Goal: Check status: Check status

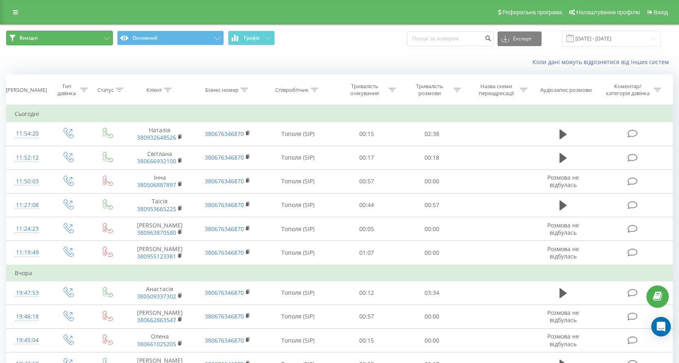
click at [106, 36] on button "Вихідні" at bounding box center [59, 38] width 107 height 15
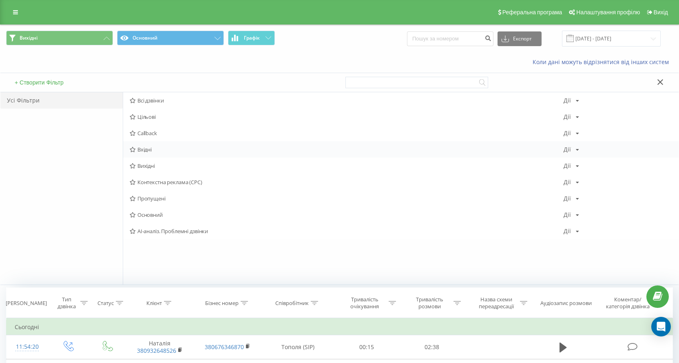
click at [149, 148] on span "Вхідні" at bounding box center [347, 149] width 434 height 6
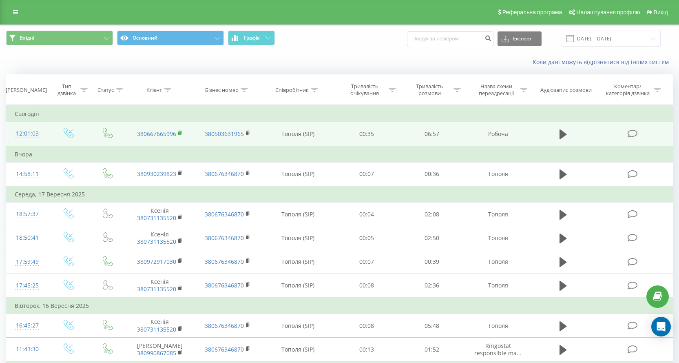
click at [179, 133] on rect at bounding box center [179, 133] width 2 height 4
